Goal: Navigation & Orientation: Find specific page/section

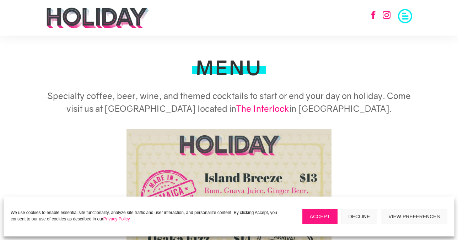
click at [129, 19] on img at bounding box center [97, 17] width 103 height 21
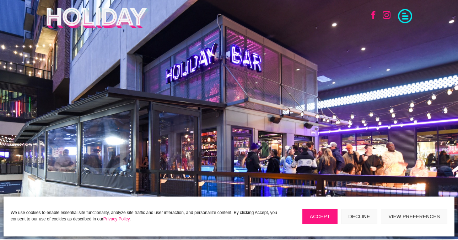
drag, startPoint x: 236, startPoint y: 119, endPoint x: 276, endPoint y: 119, distance: 40.2
click at [276, 119] on div ";" at bounding box center [229, 119] width 458 height 240
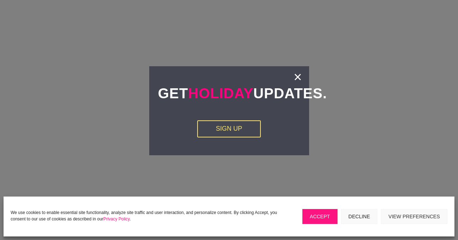
scroll to position [1047, 0]
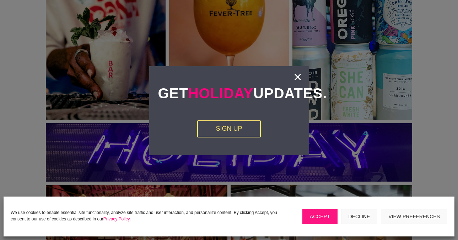
click at [305, 76] on div "Get Holiday Updates. Sign Up ×" at bounding box center [229, 110] width 160 height 89
click at [301, 76] on link "×" at bounding box center [298, 76] width 8 height 7
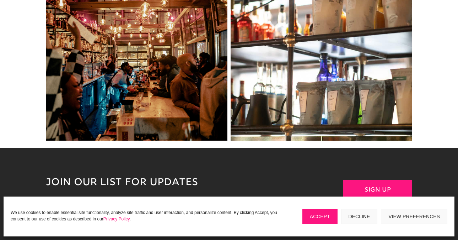
scroll to position [1111, 0]
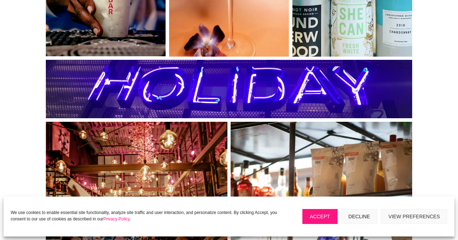
click at [334, 155] on link at bounding box center [322, 213] width 182 height 182
